Goal: Information Seeking & Learning: Learn about a topic

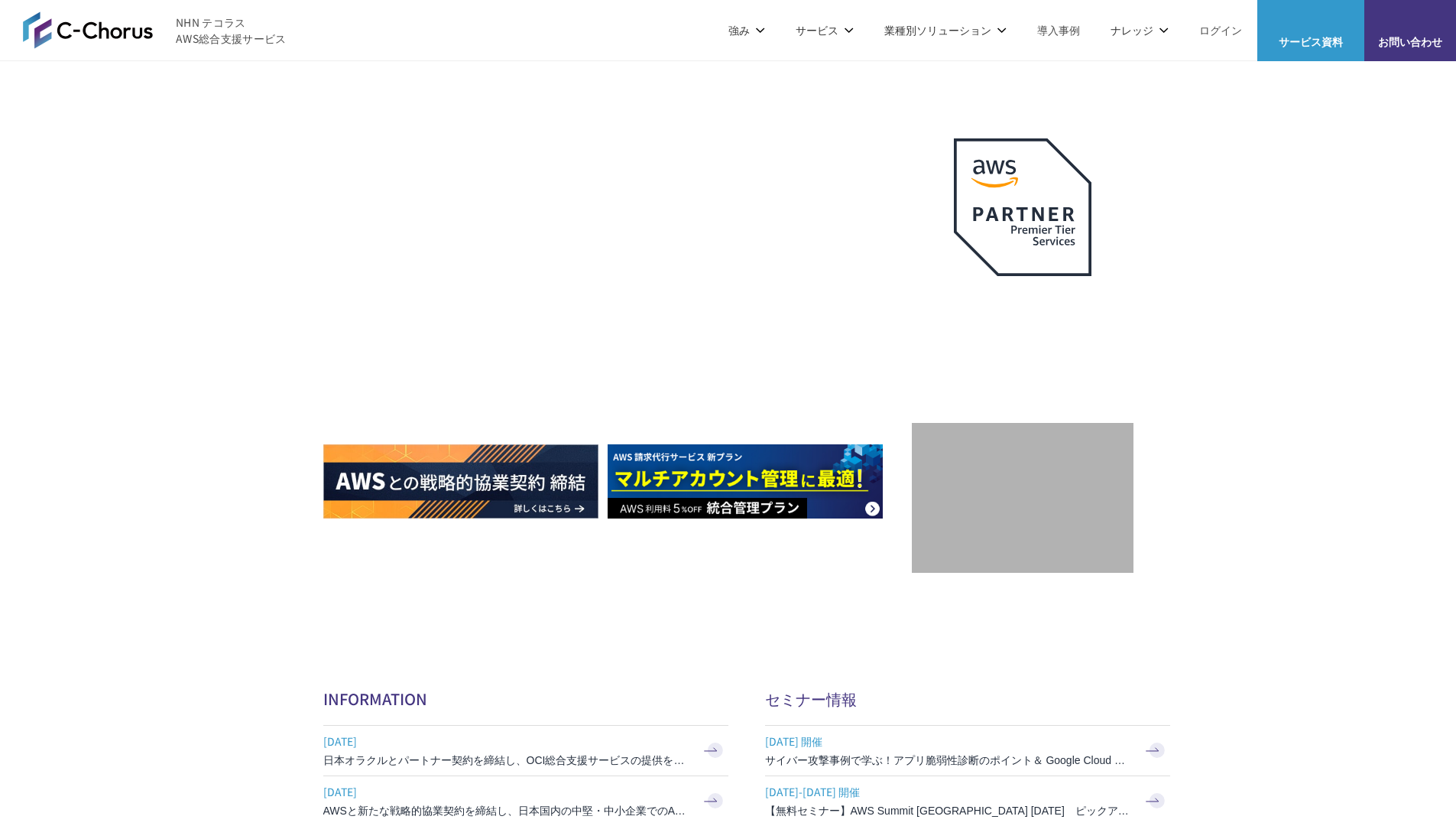
scroll to position [4579, 0]
